Goal: Communication & Community: Ask a question

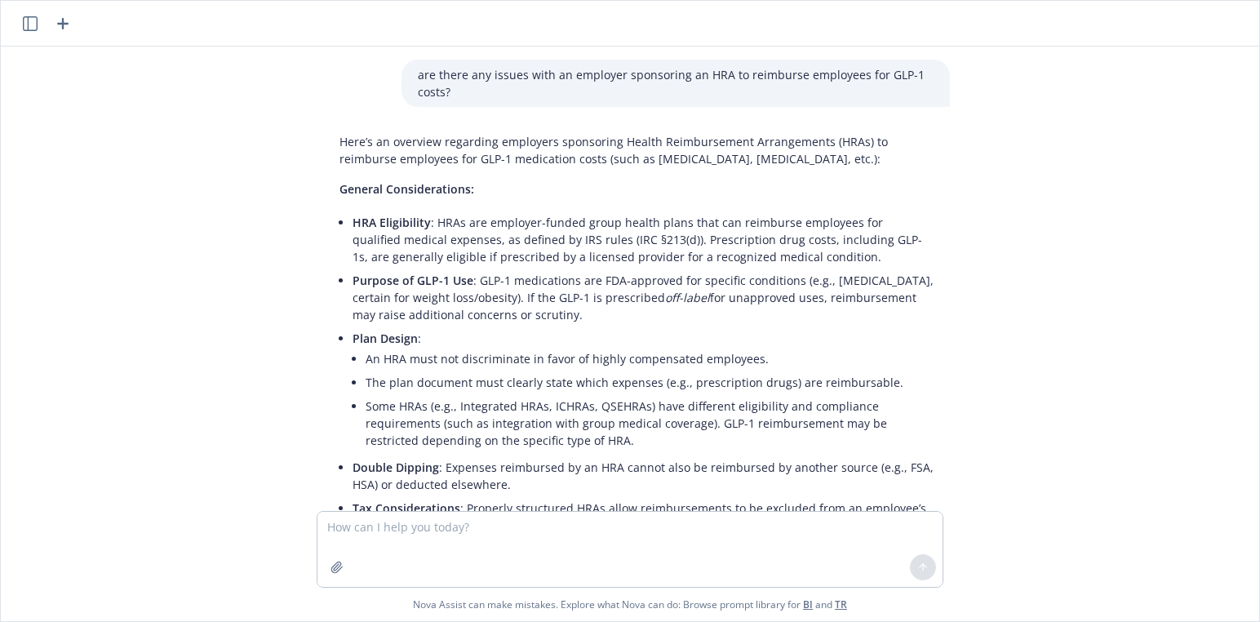
scroll to position [1411, 0]
